Goal: Complete application form: Complete application form

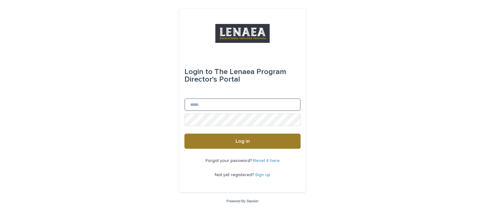
type input "**********"
click at [240, 144] on span "Log in" at bounding box center [242, 141] width 14 height 5
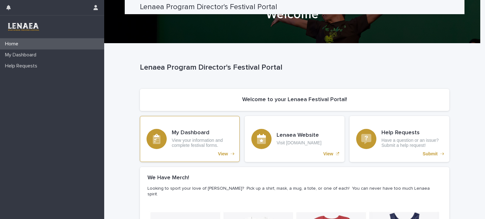
scroll to position [11, 0]
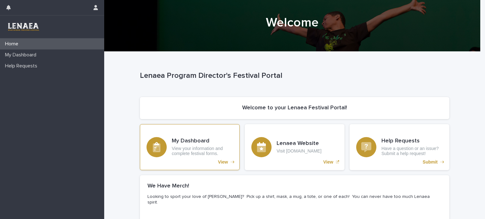
click at [216, 157] on div "My Dashboard View your information and complete festival forms. View" at bounding box center [190, 147] width 100 height 46
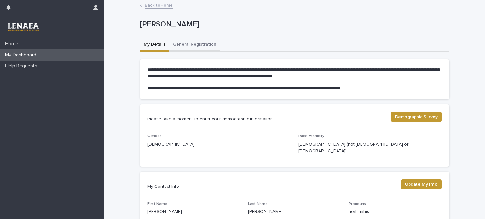
click at [195, 46] on button "General Registration" at bounding box center [194, 45] width 51 height 13
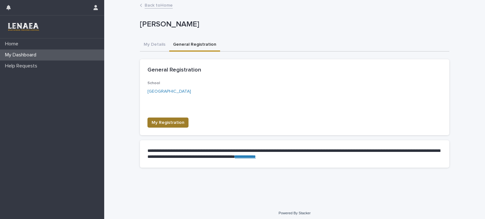
click at [162, 120] on span "My Registration" at bounding box center [167, 123] width 33 height 6
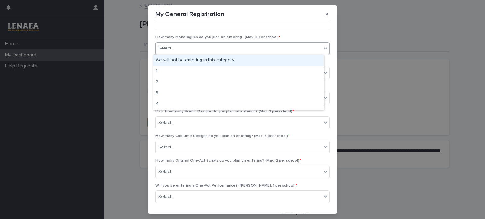
click at [208, 50] on div "Select..." at bounding box center [239, 48] width 166 height 10
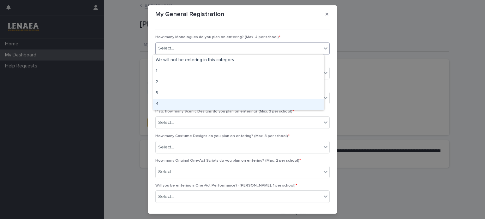
click at [163, 105] on div "4" at bounding box center [238, 104] width 170 height 11
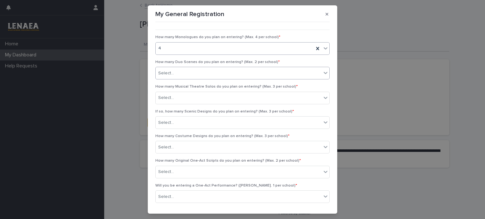
click at [183, 77] on div "Select..." at bounding box center [239, 73] width 166 height 10
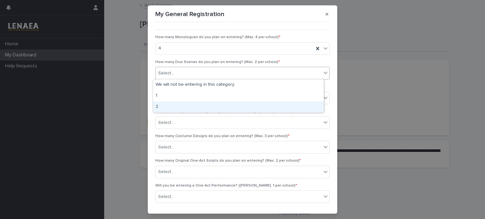
click at [168, 111] on div "2" at bounding box center [238, 107] width 170 height 11
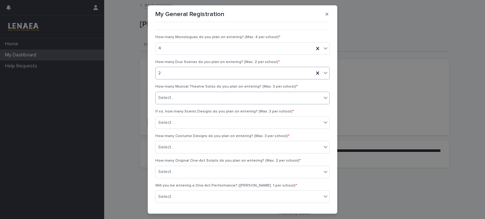
click at [175, 97] on div "Select..." at bounding box center [239, 98] width 166 height 10
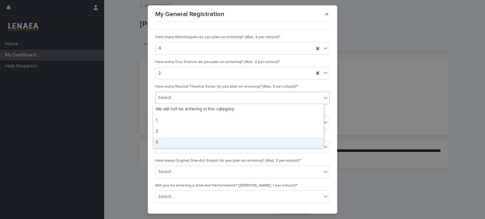
click at [163, 143] on div "3" at bounding box center [238, 142] width 170 height 11
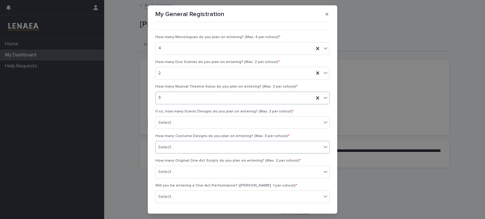
click at [178, 143] on div "Select..." at bounding box center [239, 147] width 166 height 10
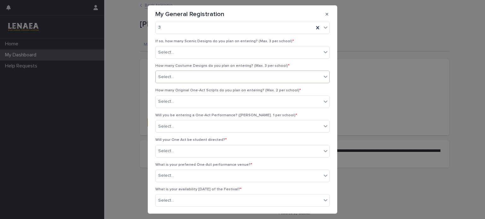
scroll to position [67, 0]
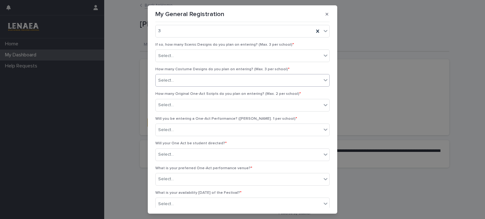
click at [203, 77] on div "Select..." at bounding box center [239, 80] width 166 height 10
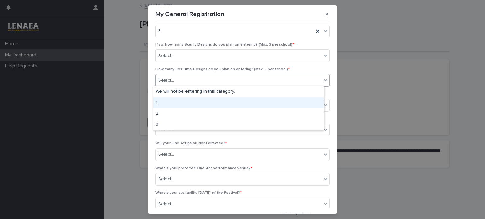
click at [169, 105] on div "1" at bounding box center [238, 103] width 170 height 11
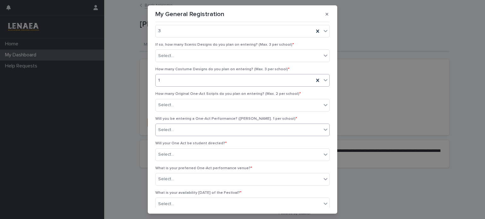
click at [198, 129] on div "Select..." at bounding box center [239, 130] width 166 height 10
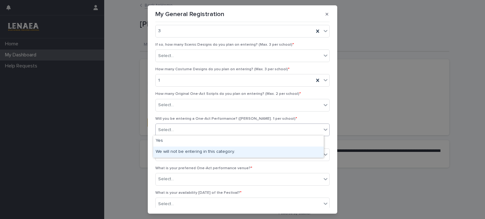
click at [191, 151] on div "We will not be entering in this category." at bounding box center [238, 152] width 170 height 11
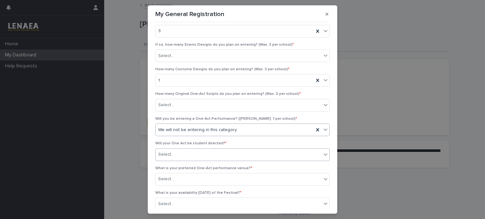
click at [239, 154] on div "Select..." at bounding box center [239, 155] width 166 height 10
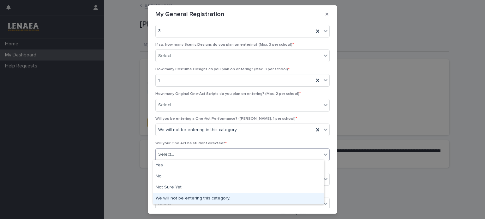
click at [221, 198] on div "We will not be entering this category." at bounding box center [238, 198] width 170 height 11
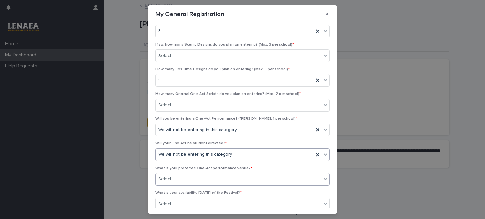
click at [201, 179] on div "Select..." at bounding box center [239, 179] width 166 height 10
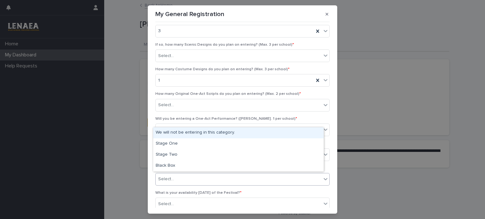
click at [204, 134] on div "We will not be entering in this category." at bounding box center [238, 133] width 170 height 11
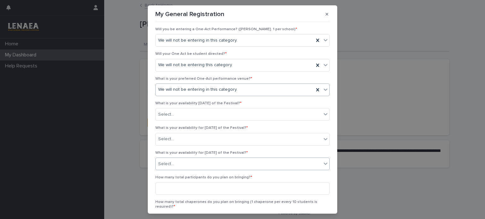
scroll to position [162, 0]
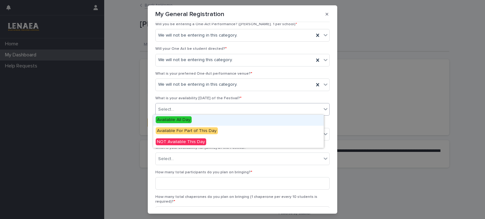
click at [200, 107] on div "Select..." at bounding box center [239, 109] width 166 height 10
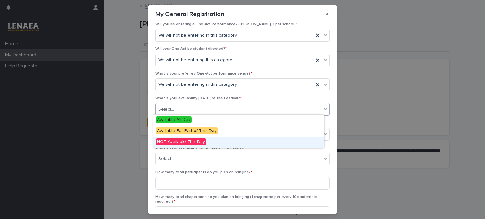
click at [189, 141] on span "NOT Available This Day" at bounding box center [181, 142] width 50 height 7
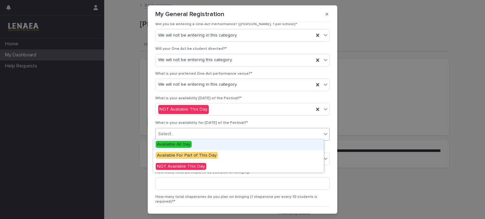
click at [186, 133] on div "Select..." at bounding box center [239, 134] width 166 height 10
click at [187, 144] on span "Available All Day" at bounding box center [174, 144] width 36 height 7
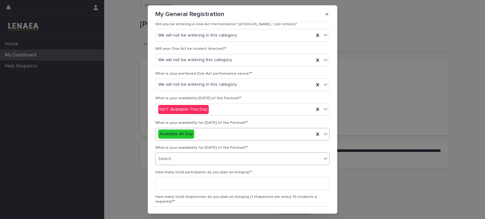
click at [189, 160] on div "Select..." at bounding box center [239, 159] width 166 height 10
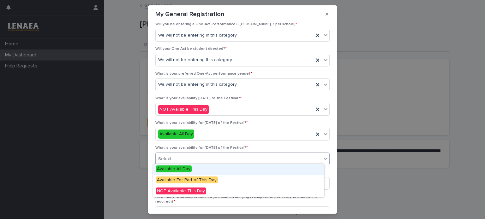
click at [187, 169] on span "Available All Day" at bounding box center [174, 169] width 36 height 7
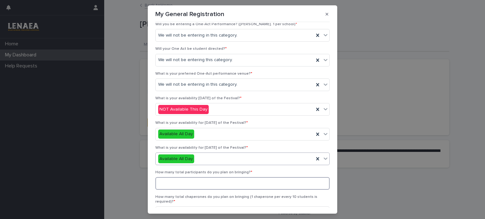
click at [190, 182] on input at bounding box center [242, 183] width 174 height 13
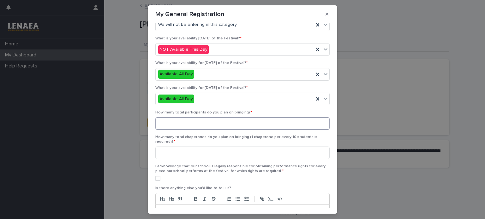
scroll to position [252, 0]
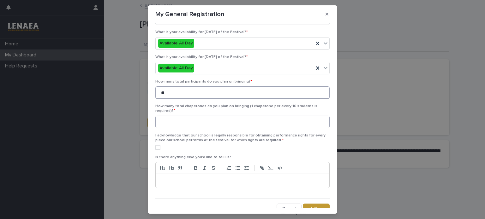
type input "**"
click at [193, 118] on input at bounding box center [242, 122] width 174 height 13
click at [155, 146] on span at bounding box center [157, 147] width 5 height 5
type input "*"
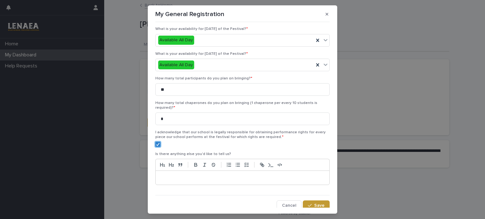
scroll to position [257, 0]
click at [314, 203] on span "Save" at bounding box center [319, 205] width 10 height 4
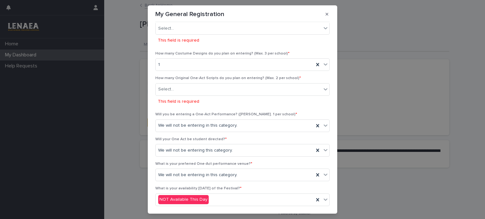
scroll to position [91, 0]
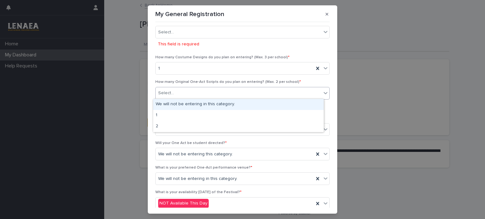
click at [213, 92] on div "Select..." at bounding box center [239, 93] width 166 height 10
click at [194, 105] on div "We will not be entering in this category." at bounding box center [238, 104] width 170 height 11
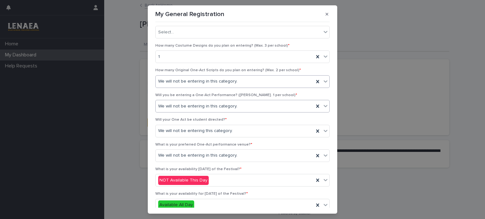
scroll to position [257, 0]
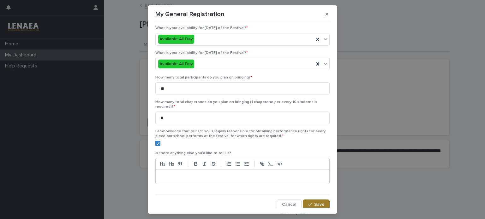
click at [309, 205] on button "Save" at bounding box center [316, 205] width 27 height 10
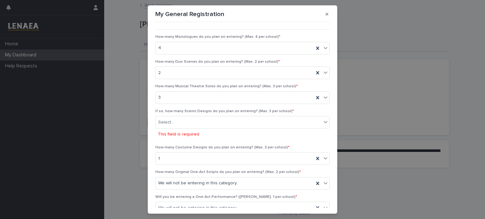
scroll to position [0, 0]
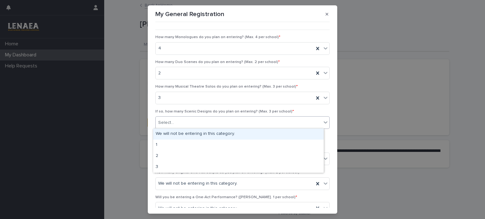
click at [217, 121] on div "Select..." at bounding box center [239, 123] width 166 height 10
click at [205, 136] on div "We will not be entering in this category." at bounding box center [238, 134] width 170 height 11
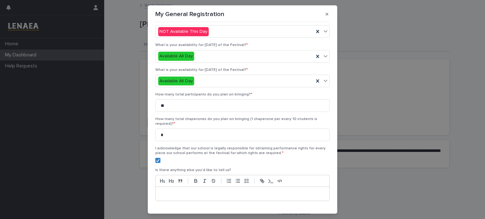
scroll to position [257, 0]
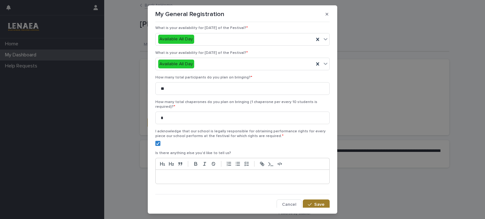
click at [314, 203] on span "Save" at bounding box center [319, 205] width 10 height 4
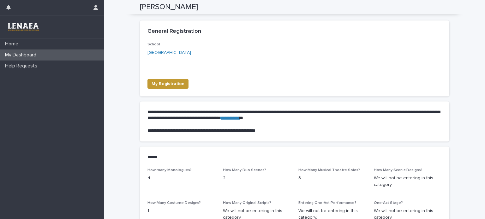
scroll to position [0, 0]
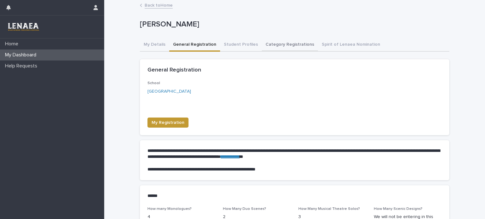
click at [279, 45] on button "Category Registrations" at bounding box center [290, 45] width 56 height 13
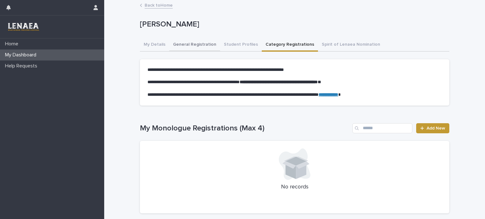
click at [191, 42] on button "General Registration" at bounding box center [194, 45] width 51 height 13
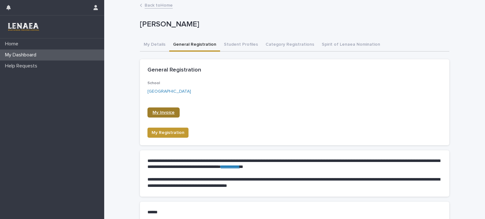
click at [163, 111] on span "My Invoice" at bounding box center [163, 112] width 22 height 4
